Goal: Task Accomplishment & Management: Use online tool/utility

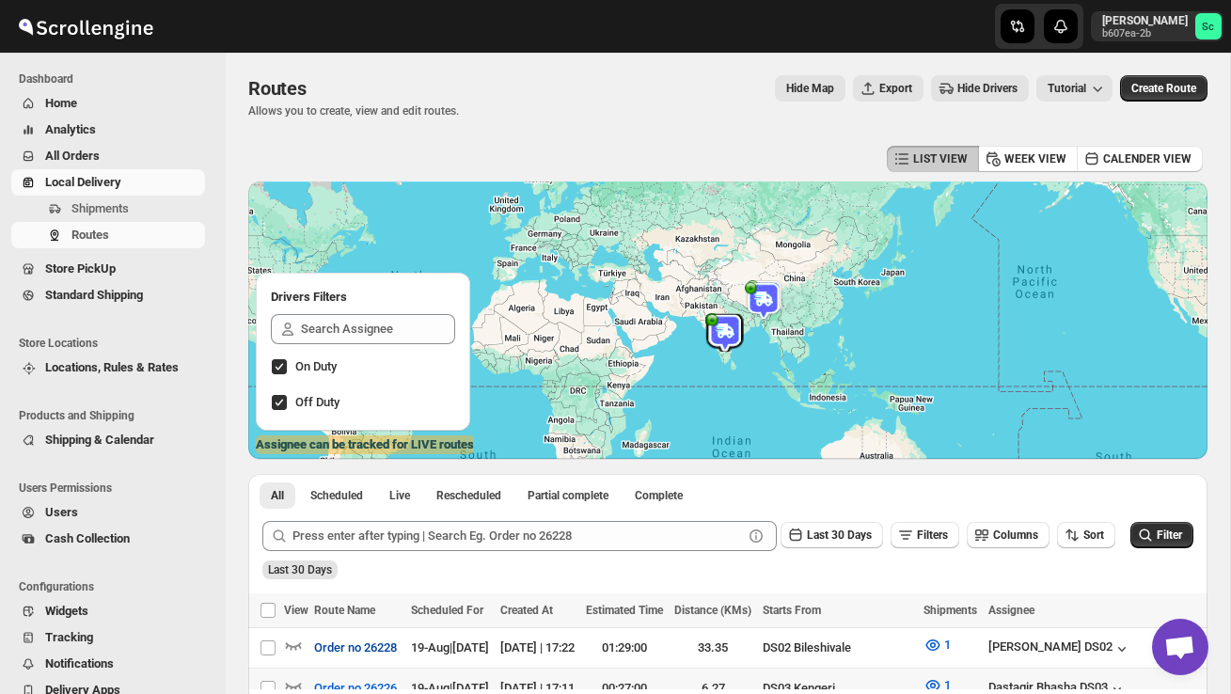
scroll to position [192, 0]
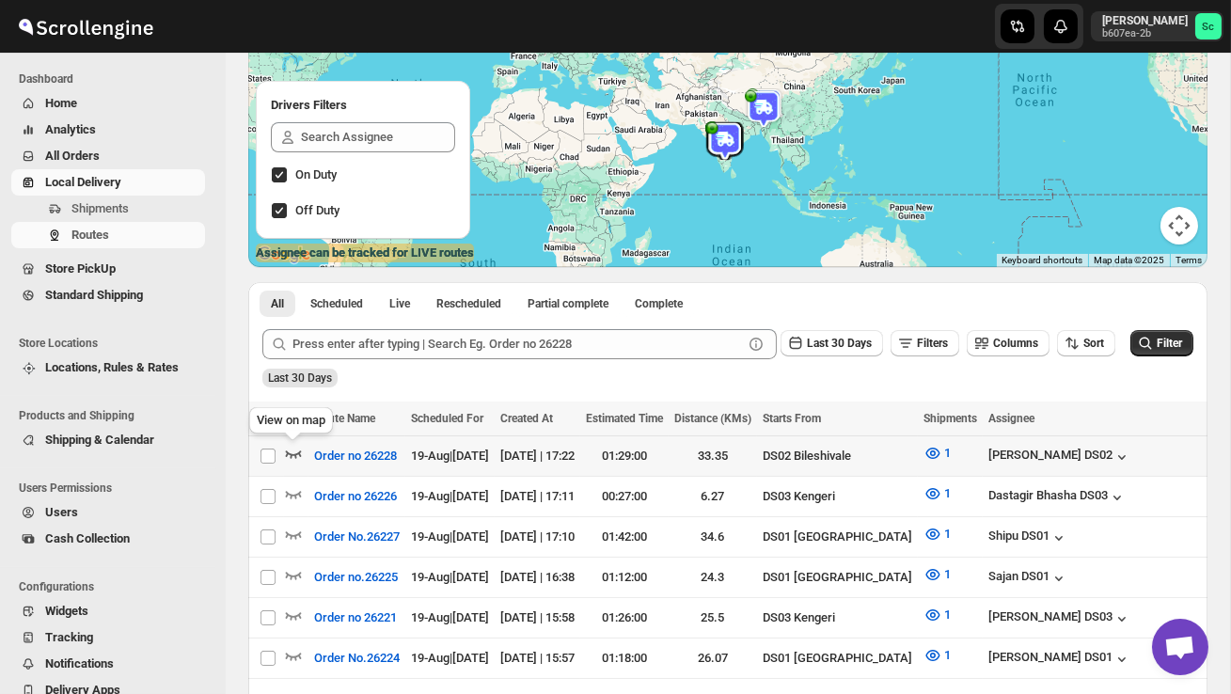
click at [293, 453] on icon "button" at bounding box center [293, 453] width 19 height 19
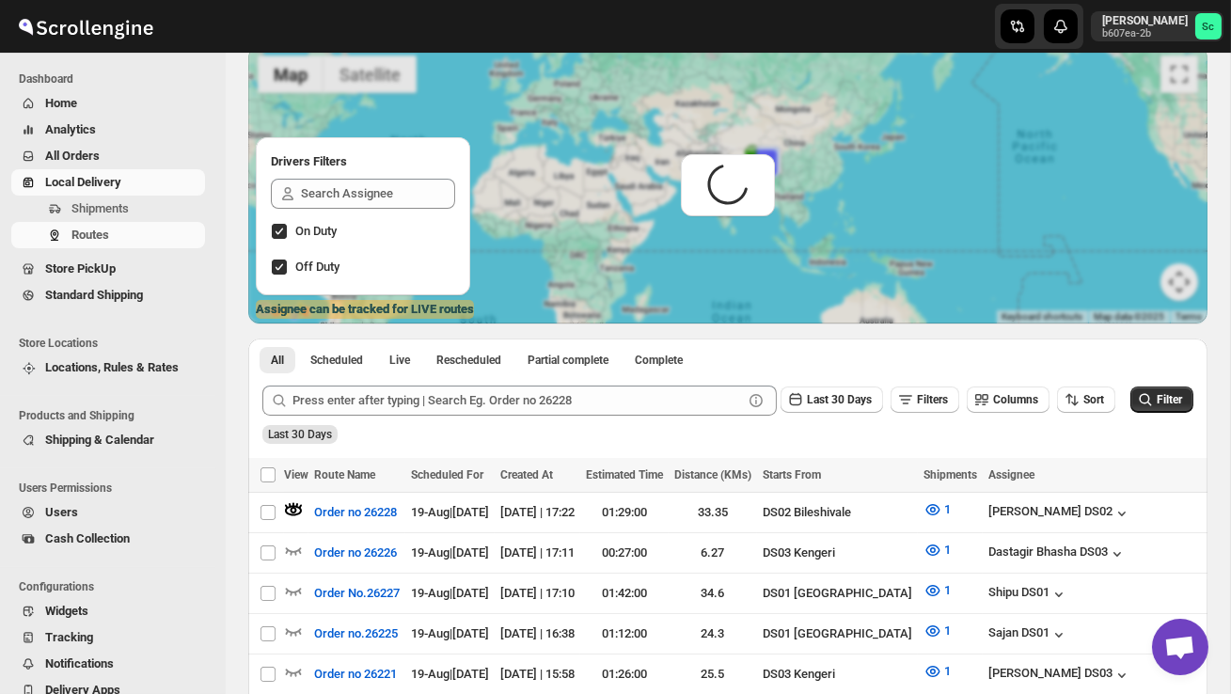
scroll to position [0, 0]
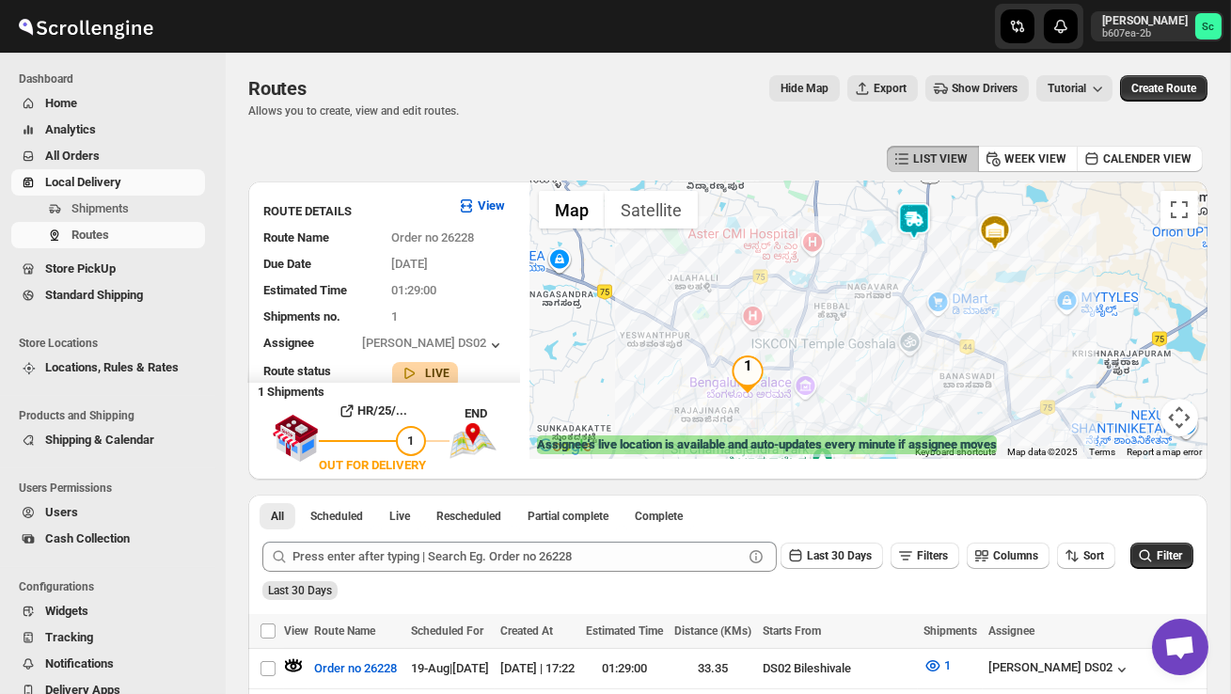
click at [933, 220] on img at bounding box center [914, 221] width 38 height 38
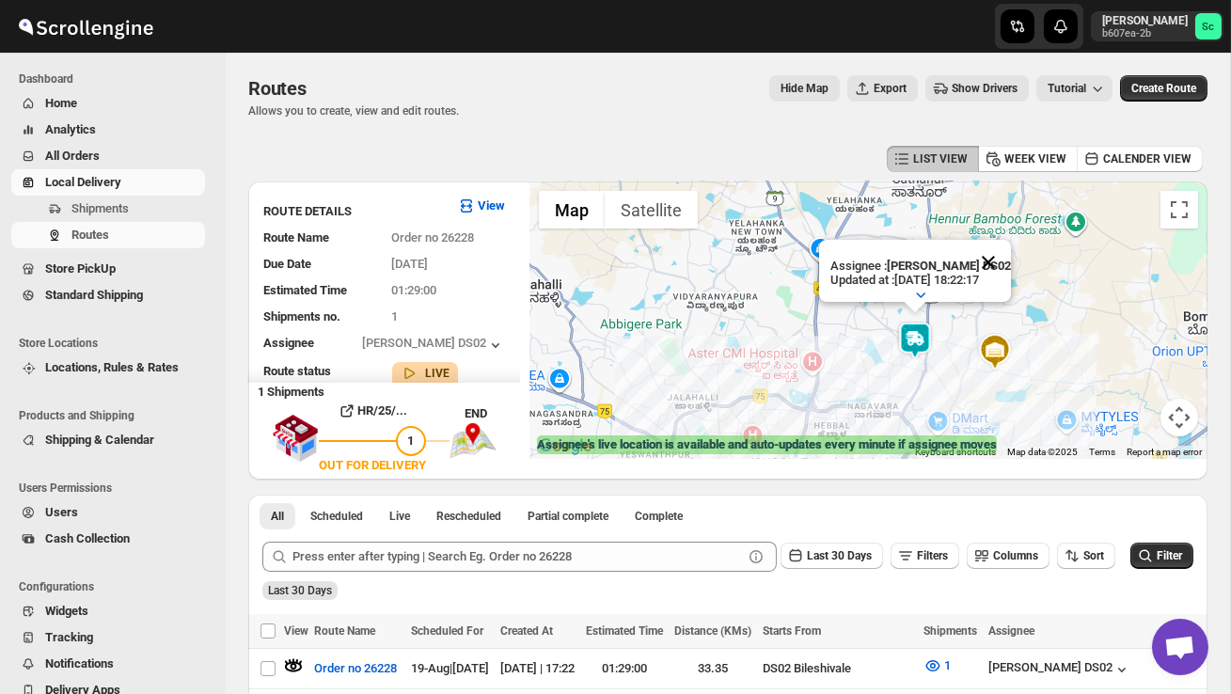
click at [993, 256] on button "Close" at bounding box center [988, 262] width 45 height 45
click at [945, 358] on div "To navigate, press the arrow keys." at bounding box center [868, 320] width 678 height 277
click at [945, 358] on div at bounding box center [868, 320] width 678 height 277
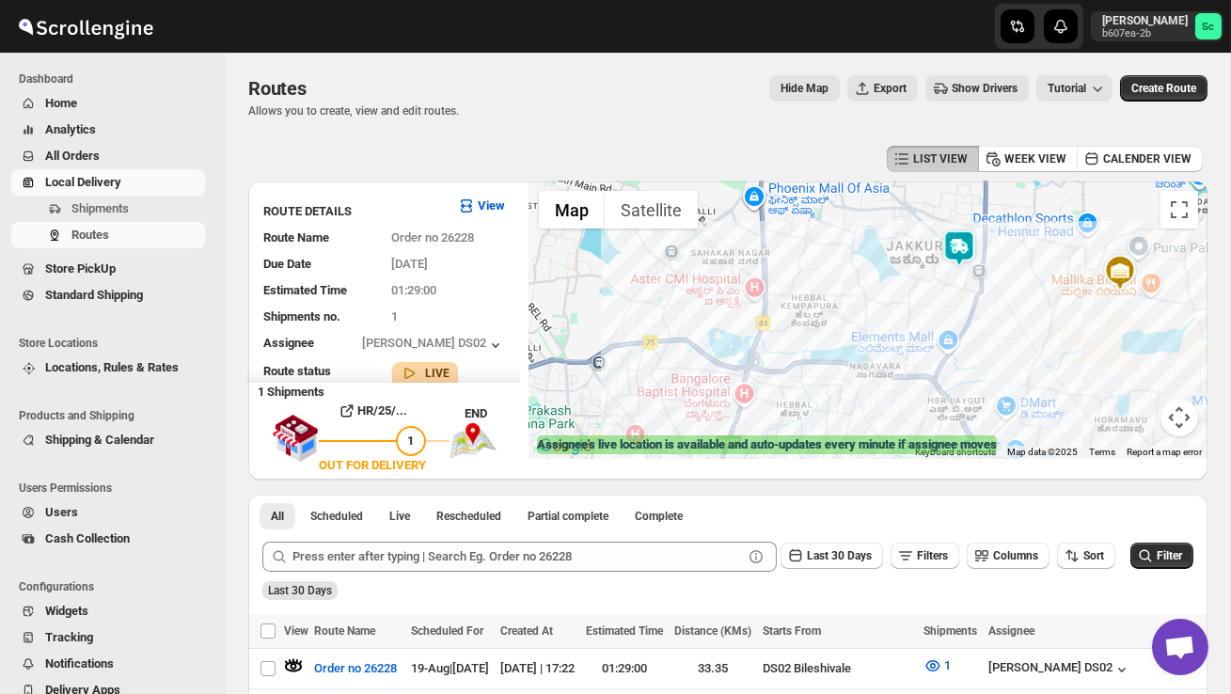
drag, startPoint x: 885, startPoint y: 393, endPoint x: 955, endPoint y: 300, distance: 116.8
click at [955, 300] on div at bounding box center [868, 320] width 678 height 277
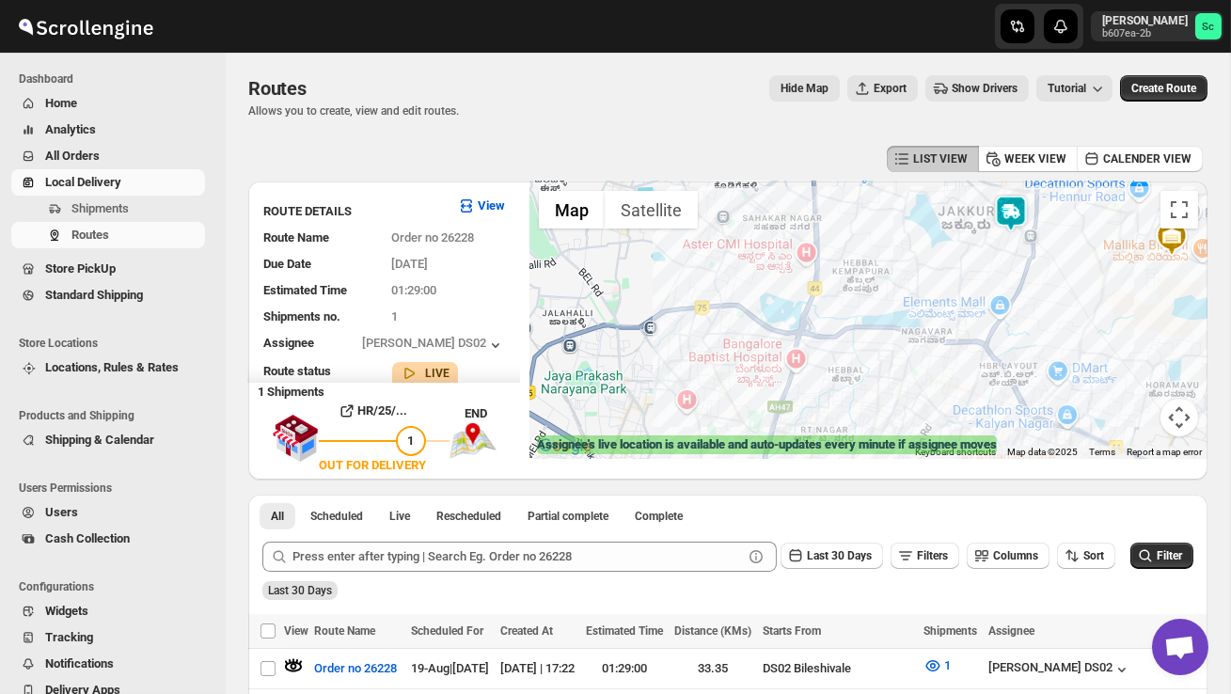
drag, startPoint x: 876, startPoint y: 407, endPoint x: 932, endPoint y: 371, distance: 66.0
click at [932, 371] on div at bounding box center [868, 320] width 678 height 277
drag, startPoint x: 870, startPoint y: 387, endPoint x: 895, endPoint y: 338, distance: 55.9
click at [880, 365] on div at bounding box center [868, 320] width 678 height 277
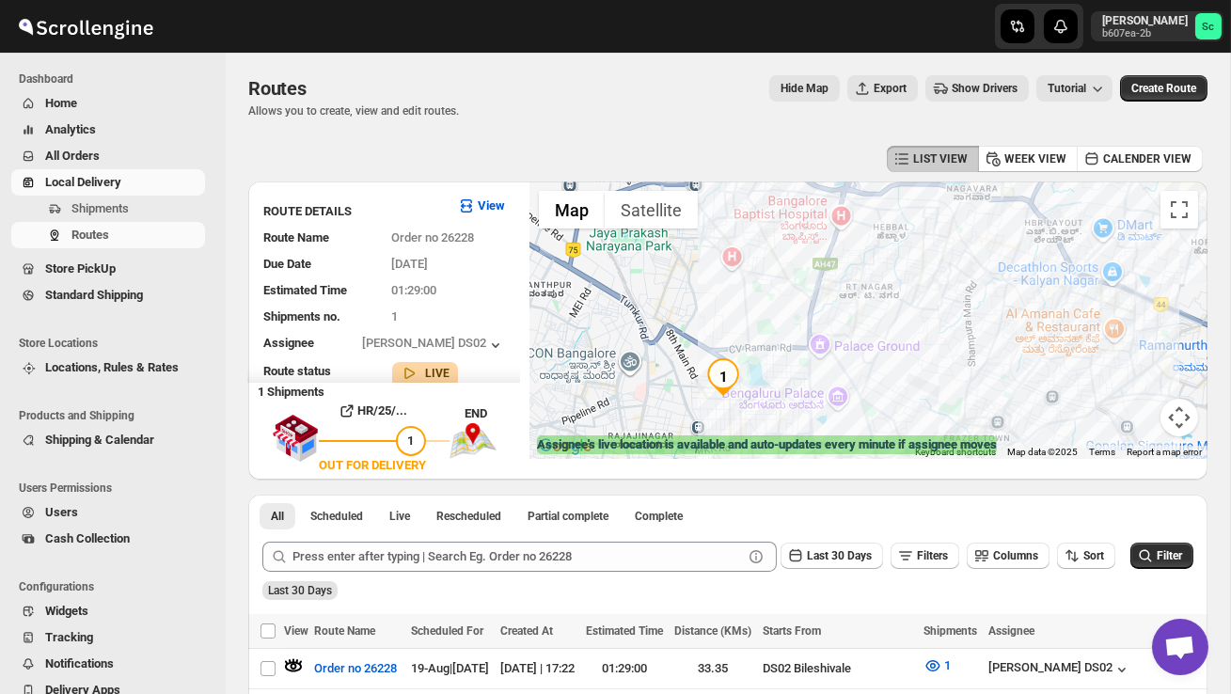
drag, startPoint x: 876, startPoint y: 385, endPoint x: 876, endPoint y: 319, distance: 65.8
click at [876, 319] on div at bounding box center [868, 320] width 678 height 277
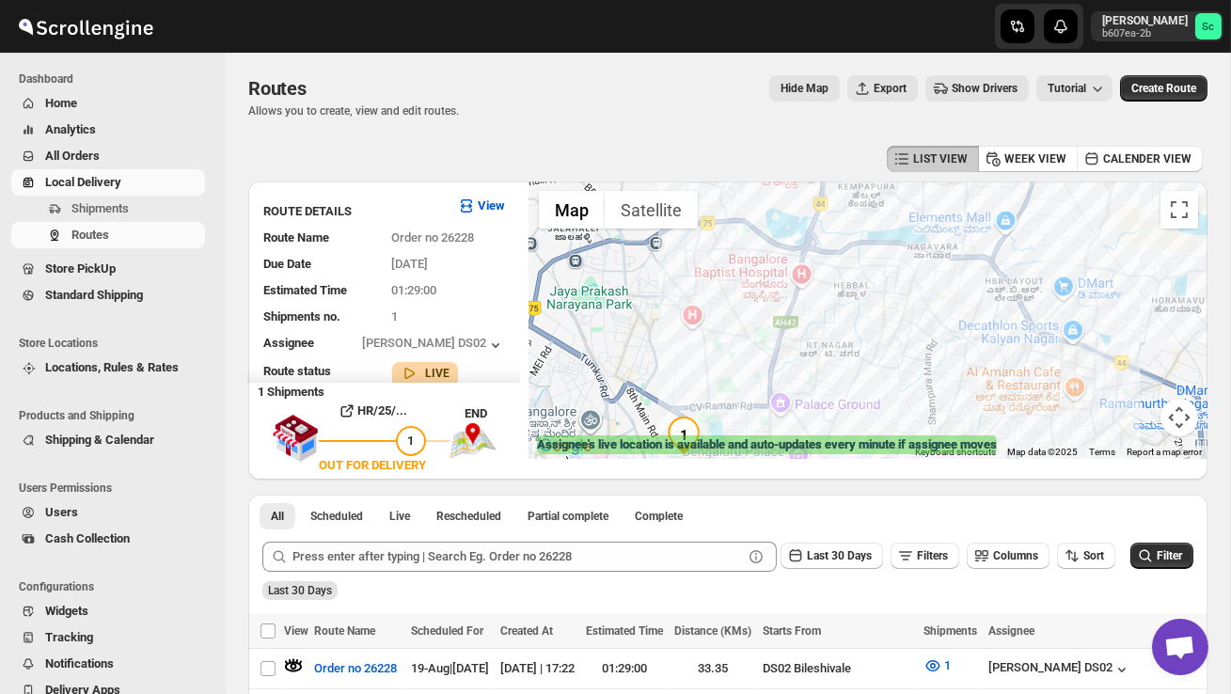
drag, startPoint x: 760, startPoint y: 330, endPoint x: 718, endPoint y: 387, distance: 70.0
click at [720, 388] on div at bounding box center [868, 320] width 678 height 277
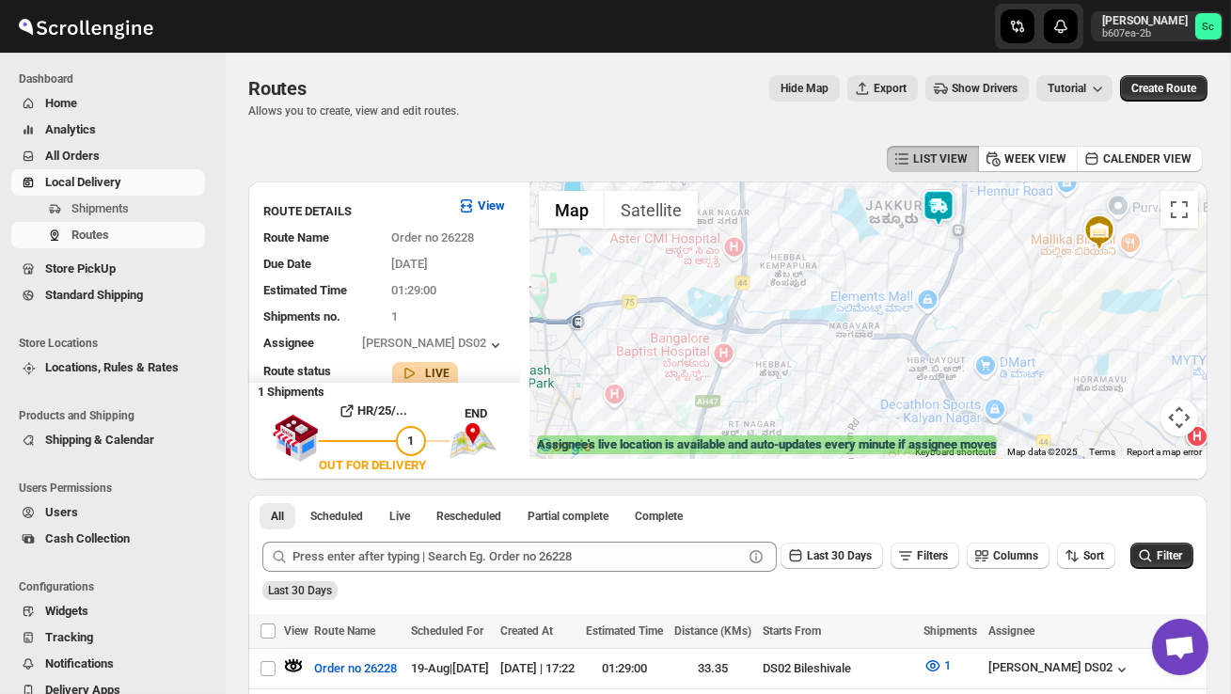
drag, startPoint x: 894, startPoint y: 362, endPoint x: 815, endPoint y: 445, distance: 114.4
click at [815, 445] on div "← Move left → Move right ↑ Move up ↓ Move down + Zoom in - Zoom out Home Jump l…" at bounding box center [868, 320] width 678 height 277
click at [952, 209] on img at bounding box center [939, 208] width 38 height 38
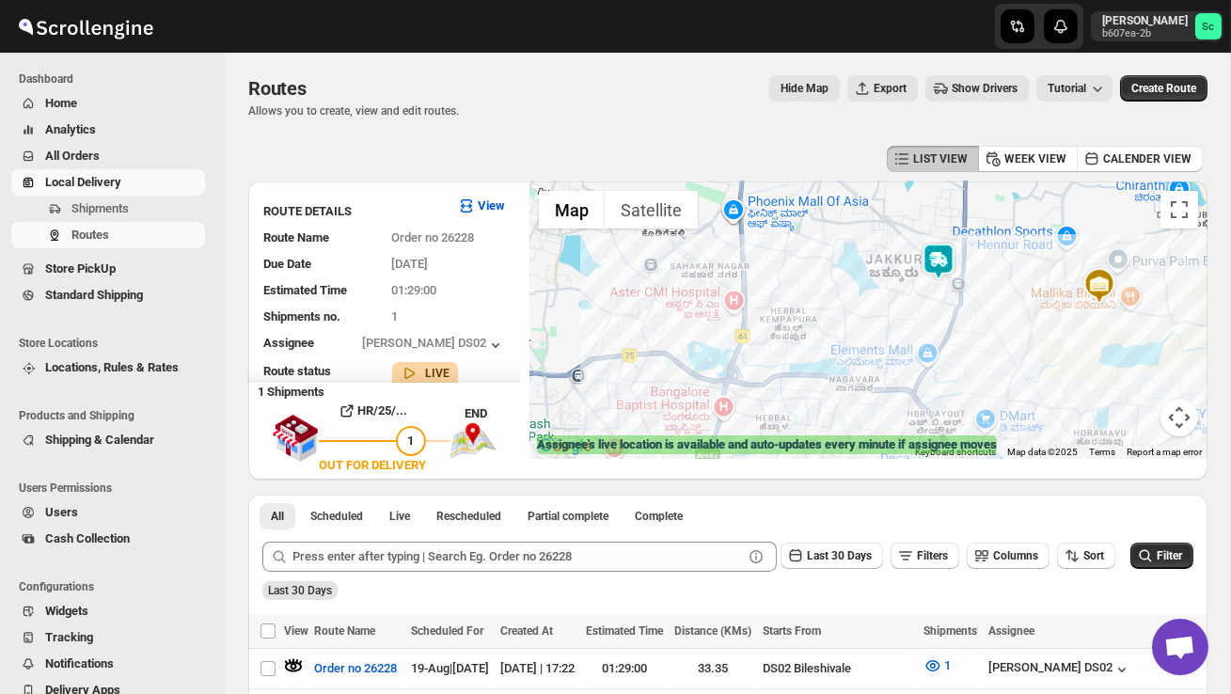
drag, startPoint x: 895, startPoint y: 274, endPoint x: 895, endPoint y: 336, distance: 62.1
click at [895, 336] on div at bounding box center [868, 320] width 678 height 277
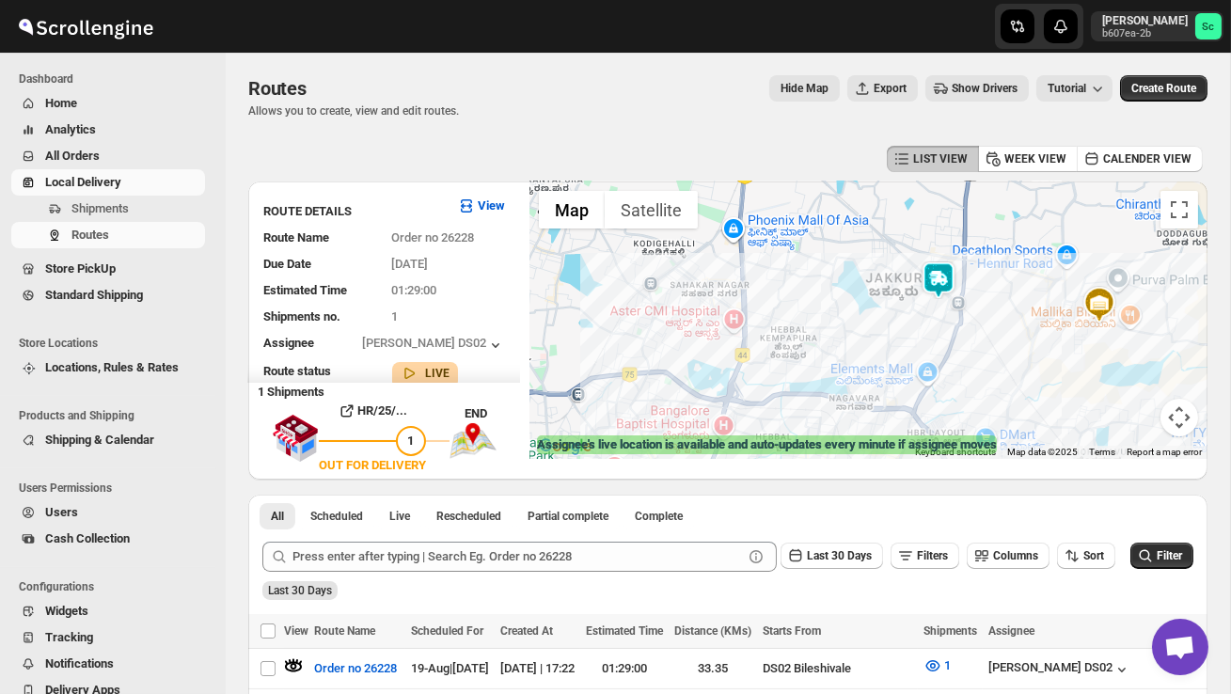
click at [946, 263] on img at bounding box center [939, 280] width 38 height 38
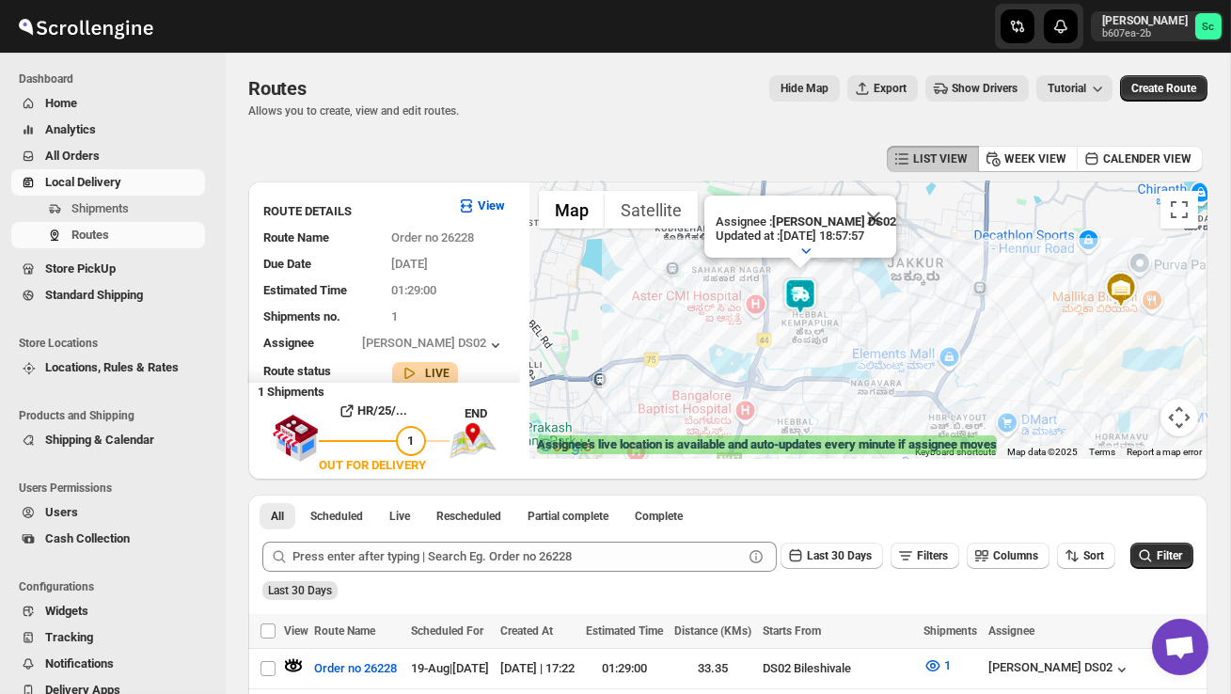
drag, startPoint x: 837, startPoint y: 367, endPoint x: 862, endPoint y: 281, distance: 89.3
click at [862, 281] on div "Assignee : [PERSON_NAME] DS02 Updated at : [DATE] 18:57:57 Duty mode Enabled Ba…" at bounding box center [868, 320] width 678 height 277
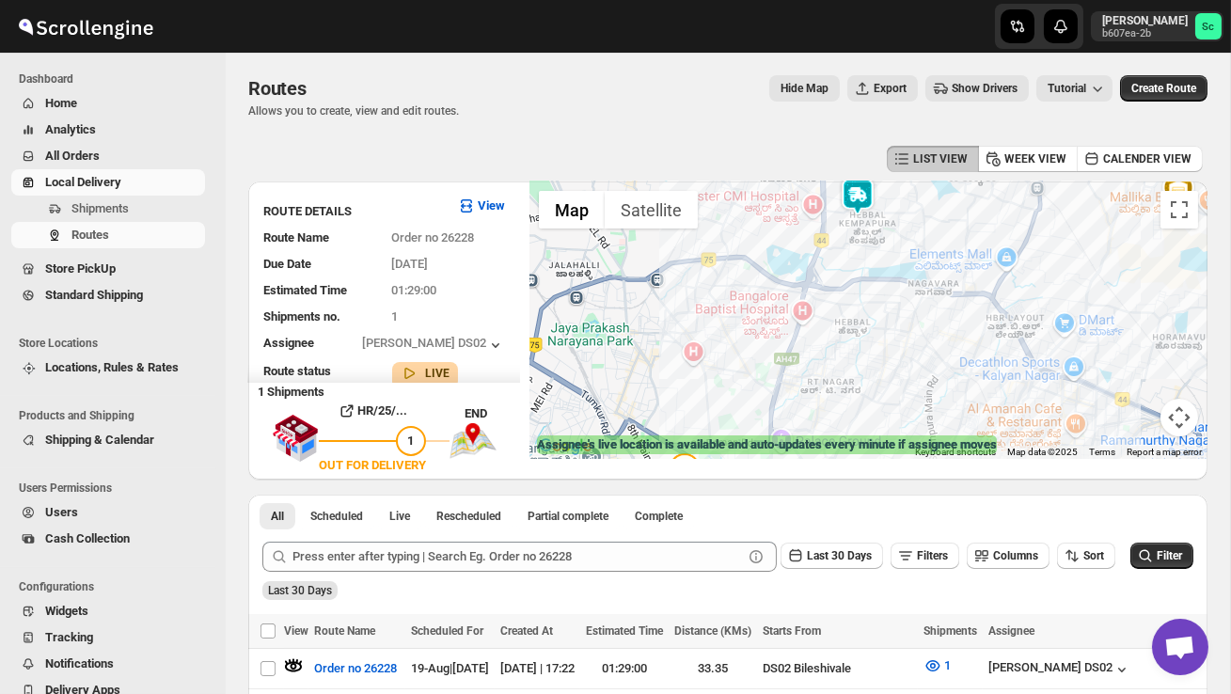
drag, startPoint x: 814, startPoint y: 400, endPoint x: 879, endPoint y: 308, distance: 112.7
click at [876, 309] on div "Assignee : [PERSON_NAME] DS02 Updated at : [DATE] 18:57:57 Duty mode Enabled Ba…" at bounding box center [868, 320] width 678 height 277
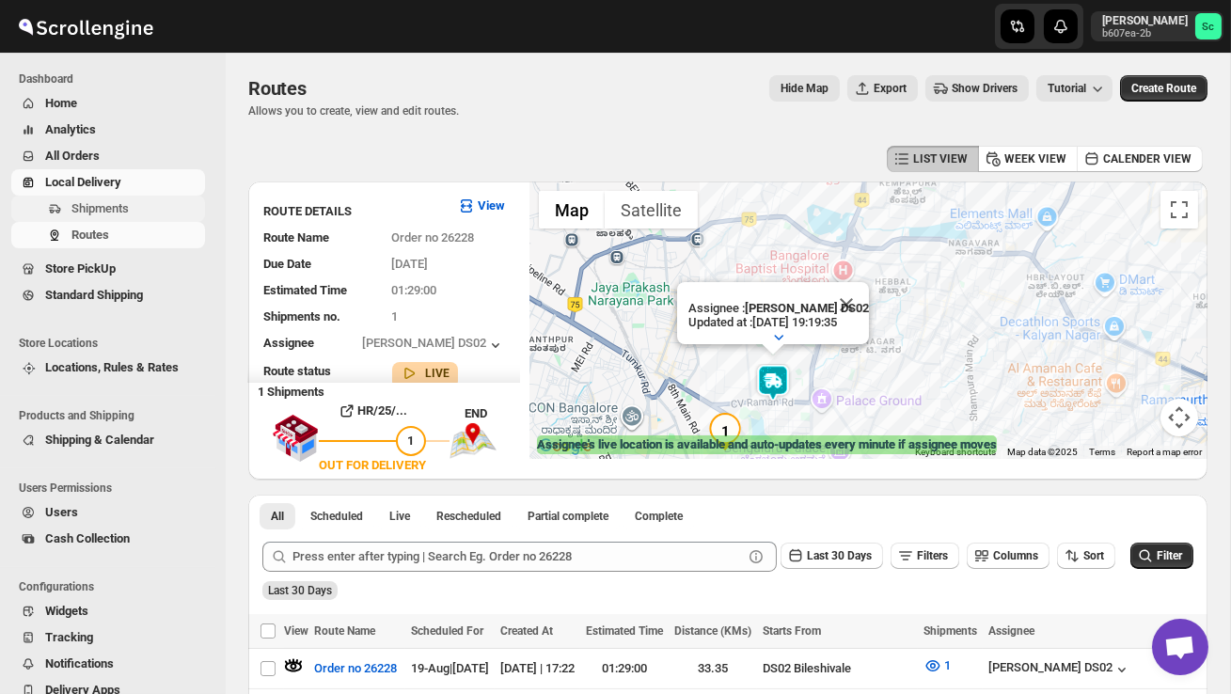
click at [106, 204] on span "Shipments" at bounding box center [99, 208] width 57 height 14
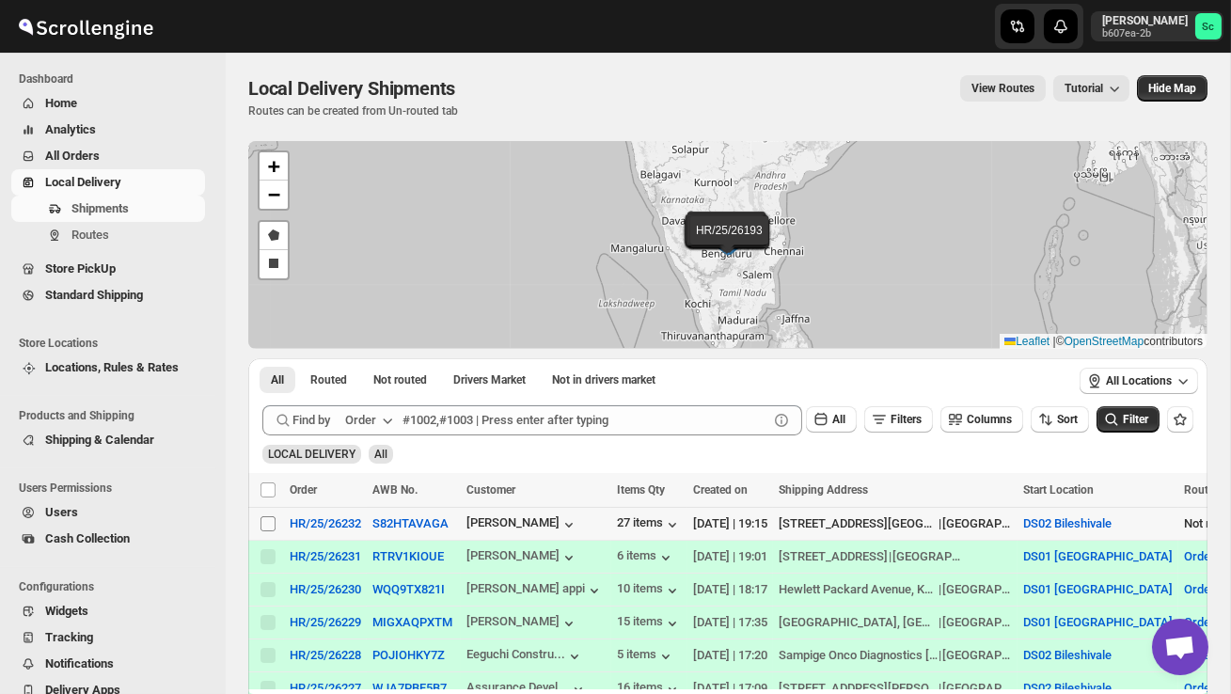
click at [267, 525] on input "Select shipment" at bounding box center [267, 523] width 15 height 15
checkbox input "true"
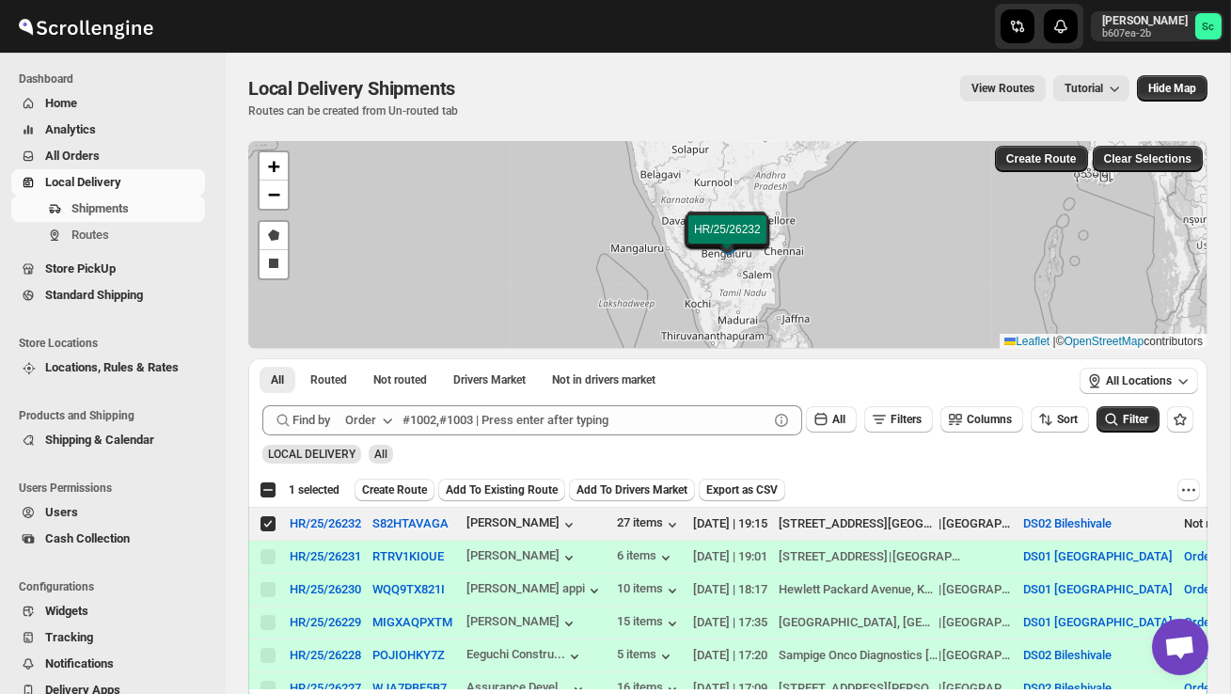
click at [415, 492] on span "Create Route" at bounding box center [394, 489] width 65 height 15
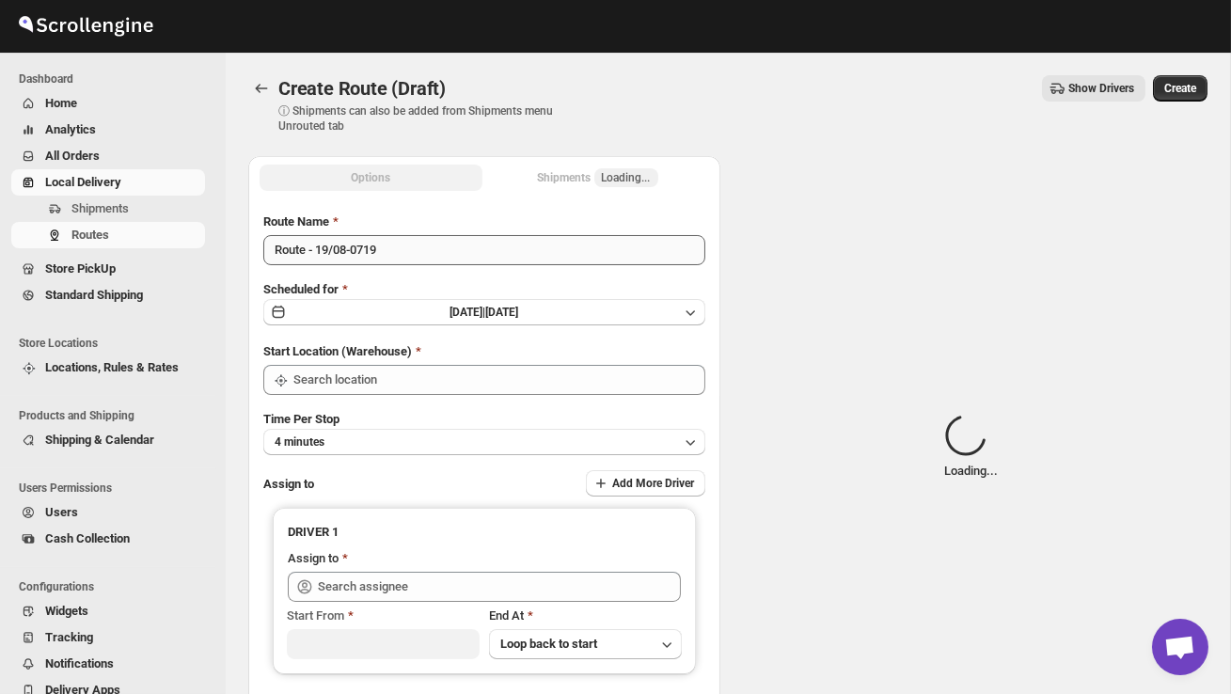
type input "DS02 Bileshivale"
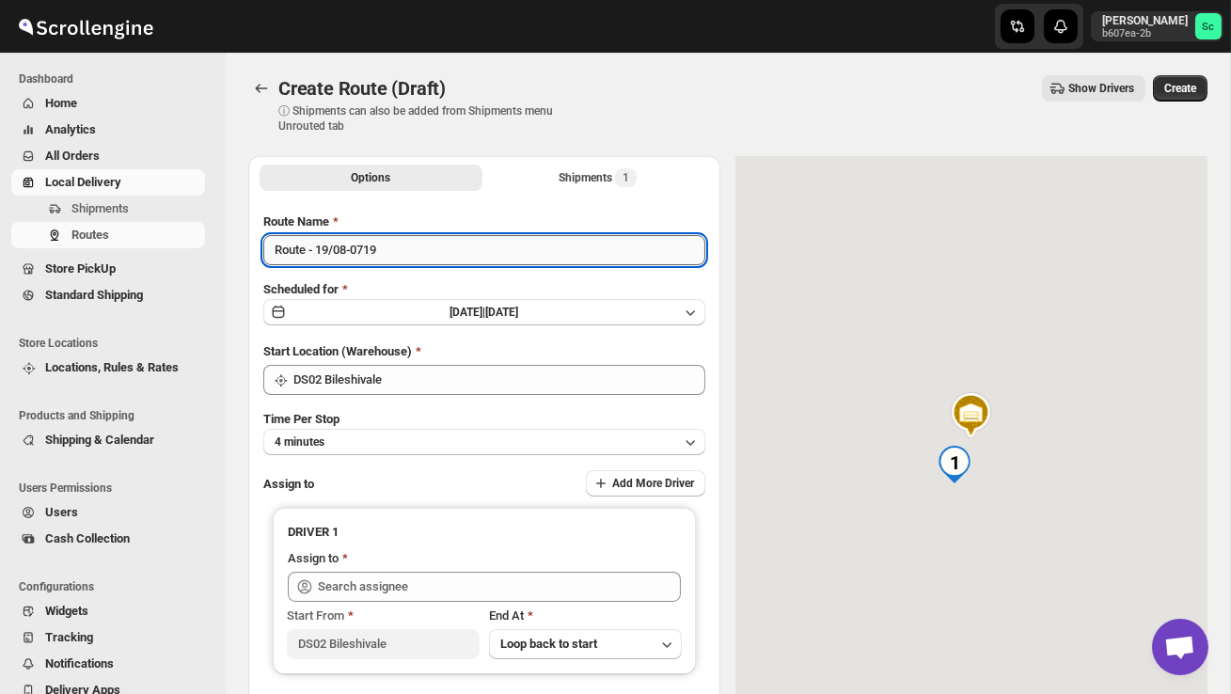
click at [404, 255] on input "Route - 19/08-0719" at bounding box center [484, 250] width 442 height 30
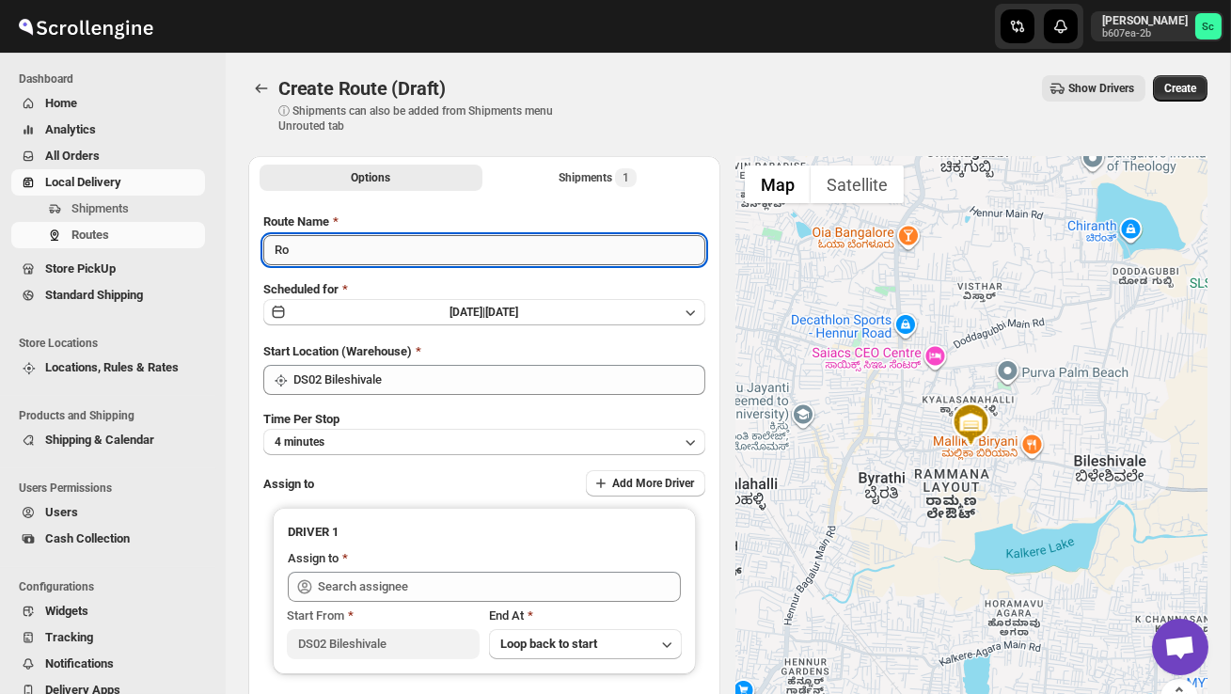
type input "R"
type input "Order no 26232"
click at [450, 440] on button "4 minutes" at bounding box center [484, 442] width 442 height 26
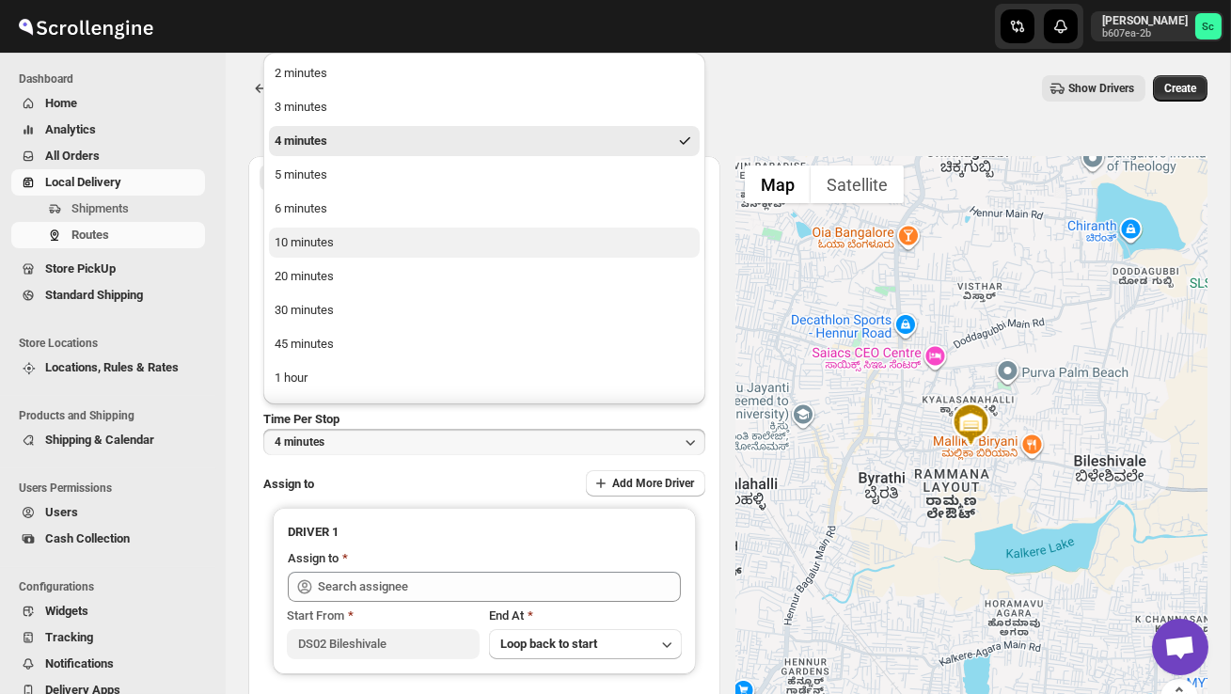
click at [361, 256] on button "10 minutes" at bounding box center [484, 243] width 431 height 30
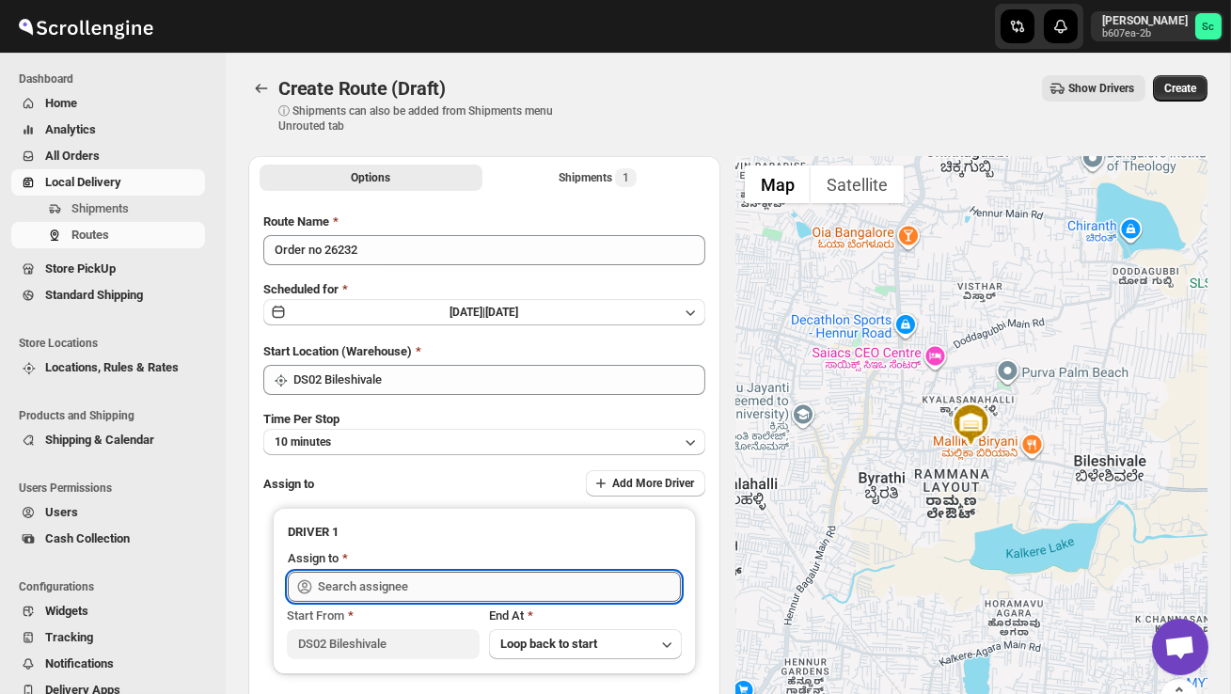
click at [355, 582] on input "text" at bounding box center [499, 587] width 363 height 30
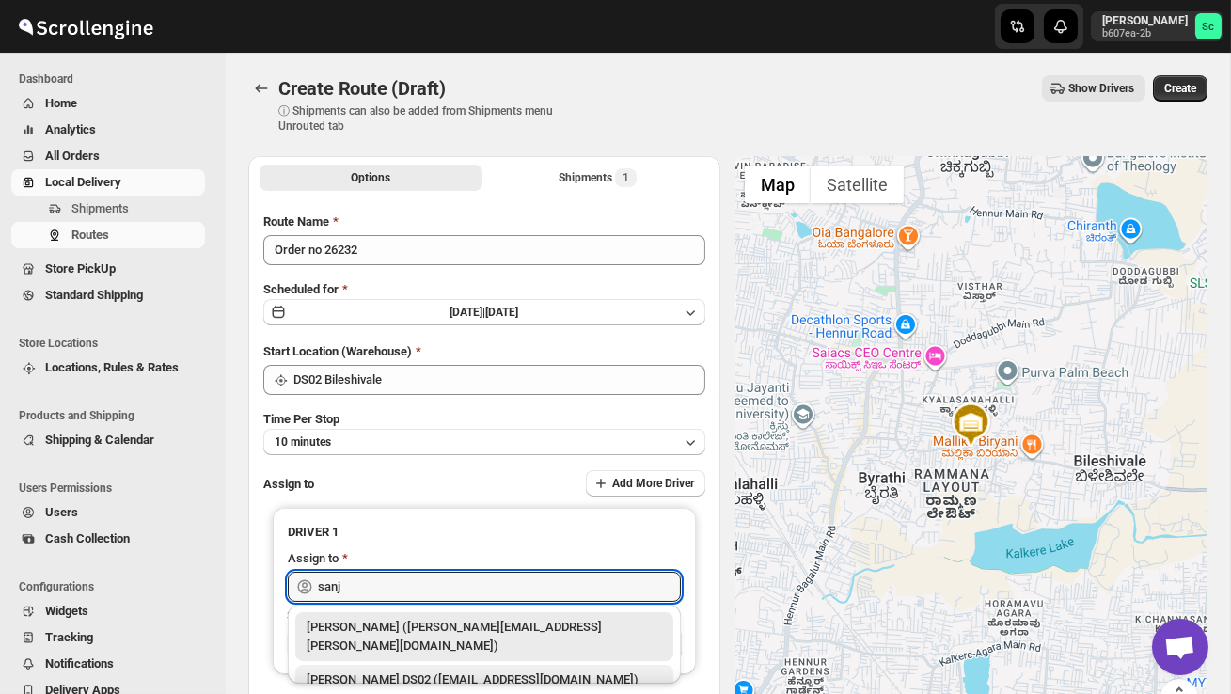
click at [404, 671] on div "[PERSON_NAME] DS02 ([EMAIL_ADDRESS][DOMAIN_NAME])" at bounding box center [484, 680] width 355 height 19
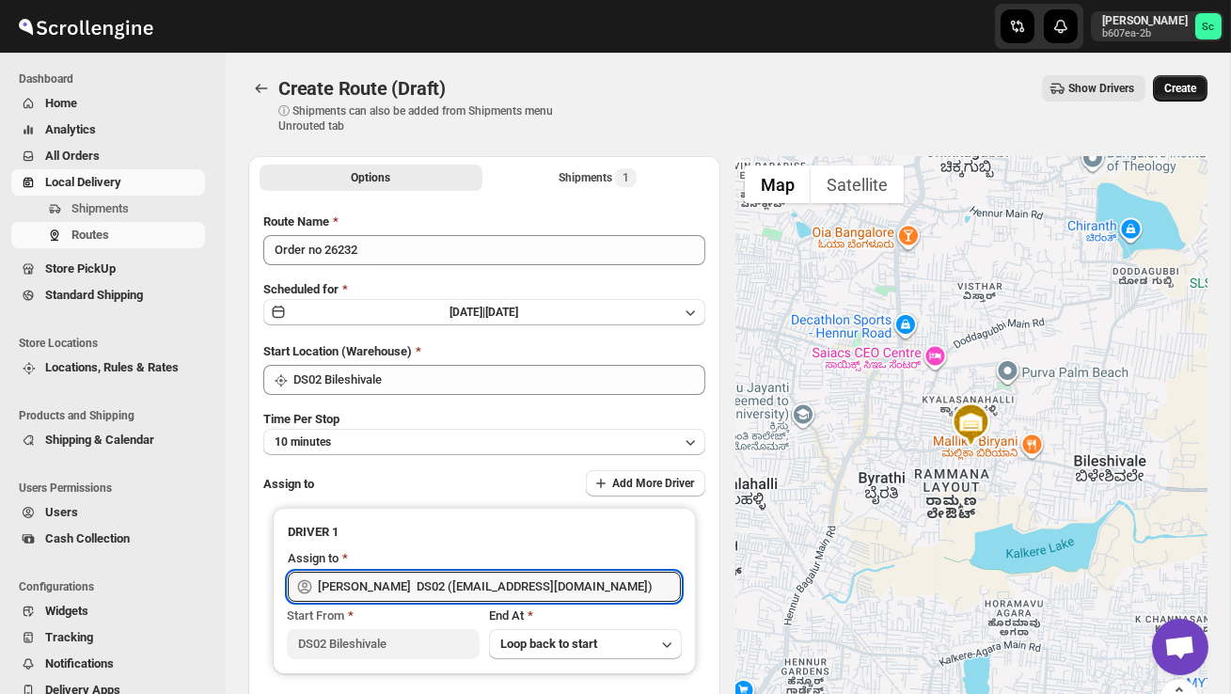
type input "[PERSON_NAME] DS02 ([EMAIL_ADDRESS][DOMAIN_NAME])"
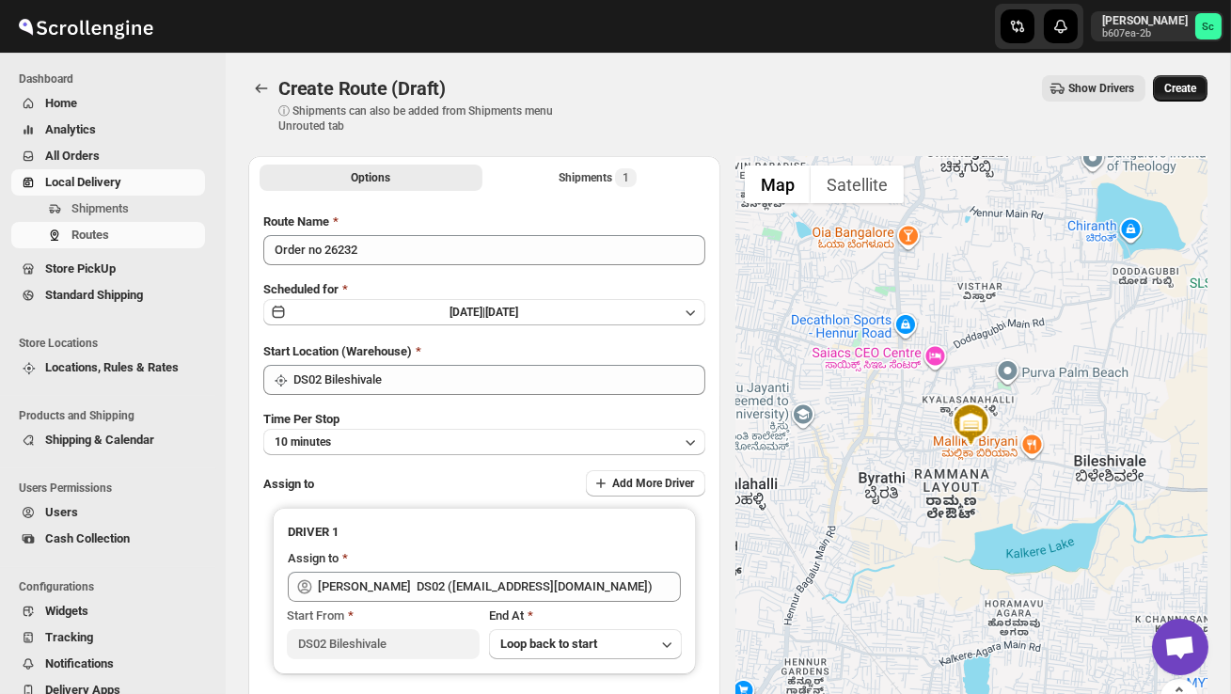
click at [1182, 81] on span "Create" at bounding box center [1180, 88] width 32 height 15
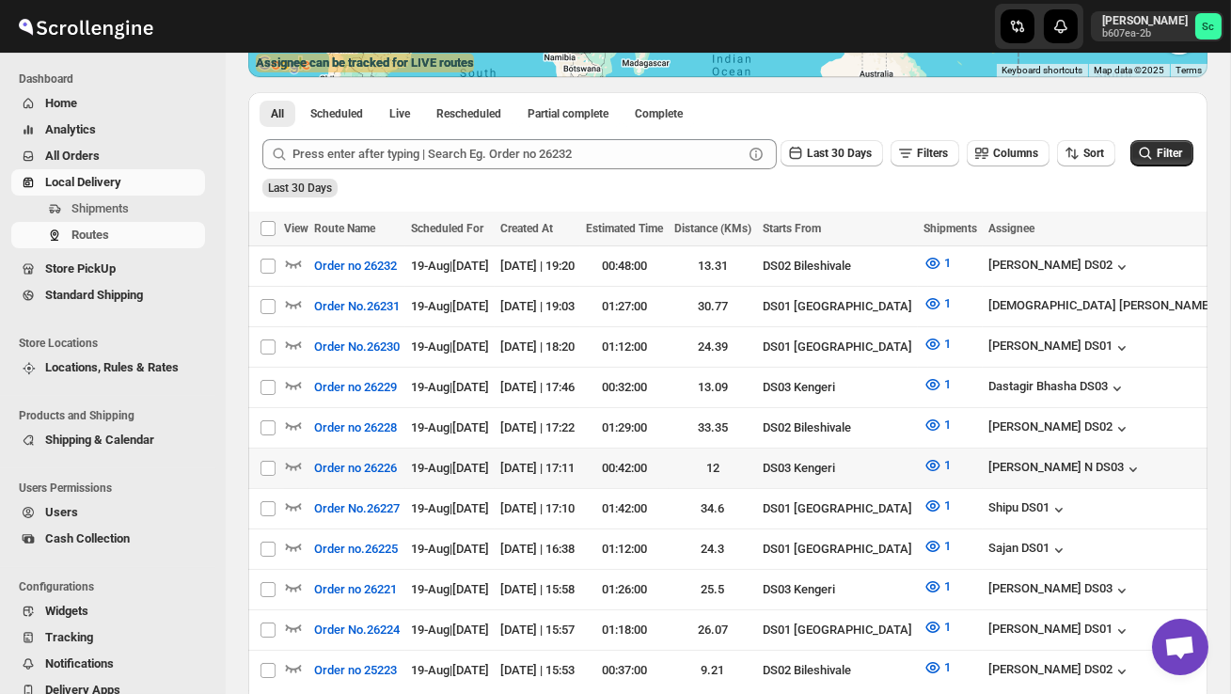
scroll to position [384, 0]
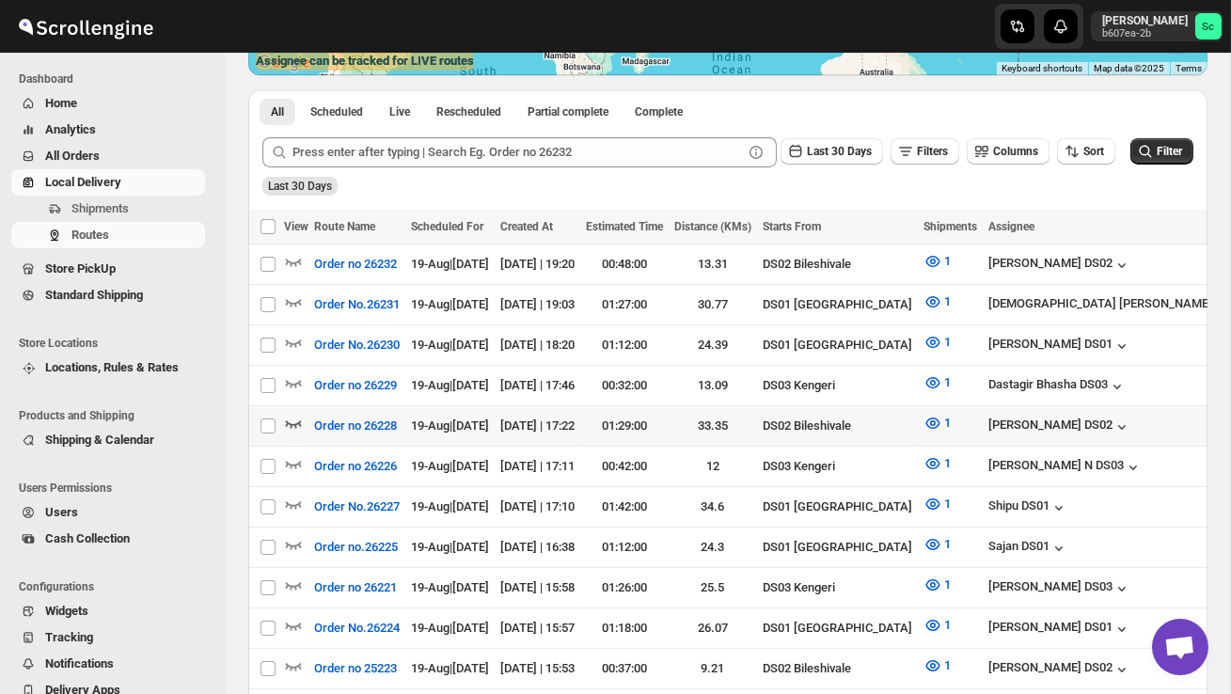
click at [292, 414] on icon "button" at bounding box center [293, 423] width 19 height 19
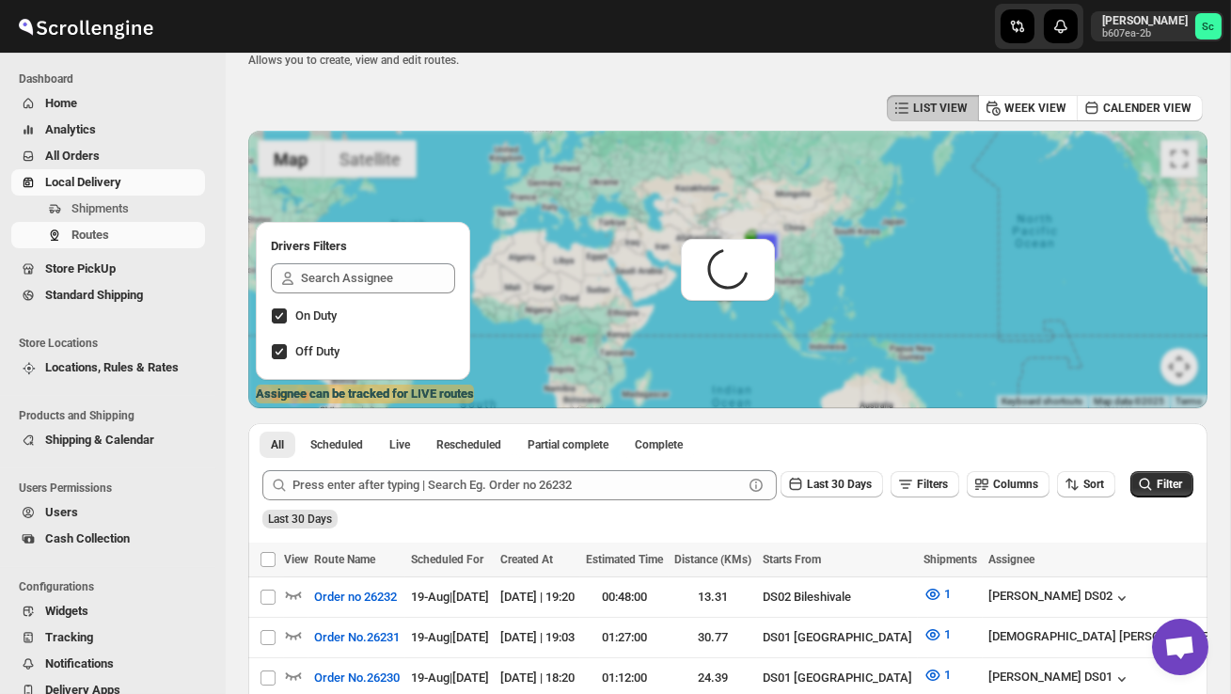
scroll to position [0, 0]
